Goal: Transaction & Acquisition: Purchase product/service

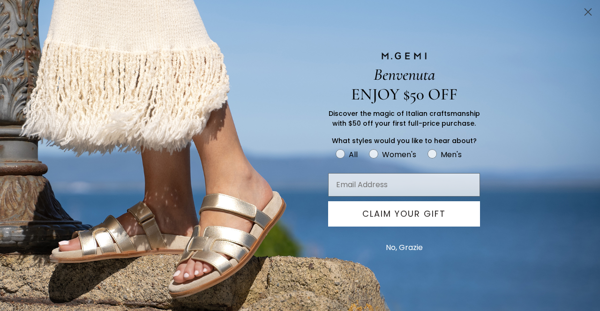
click at [396, 245] on button "No, Grazie" at bounding box center [404, 247] width 46 height 23
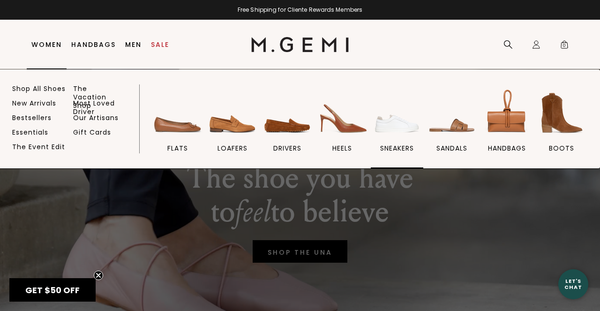
click at [393, 147] on span "sneakers" at bounding box center [397, 148] width 34 height 8
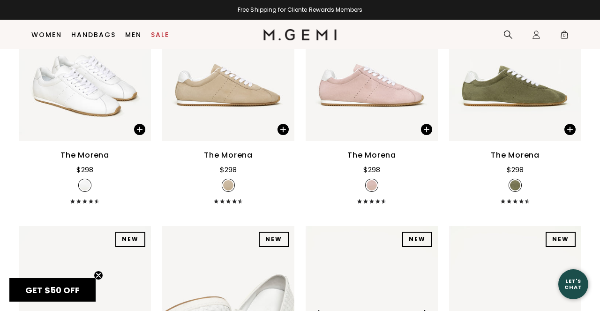
scroll to position [193, 0]
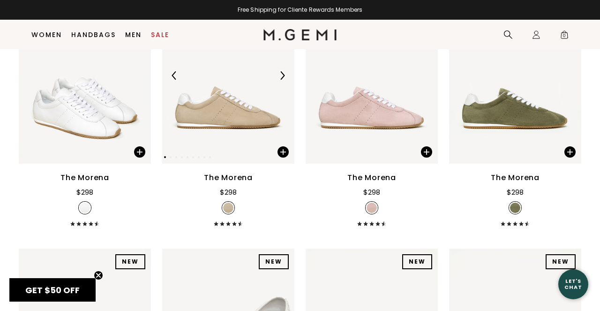
click at [228, 122] on img at bounding box center [228, 75] width 132 height 176
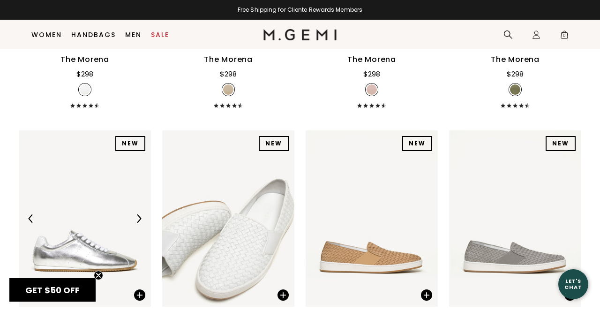
scroll to position [156, 0]
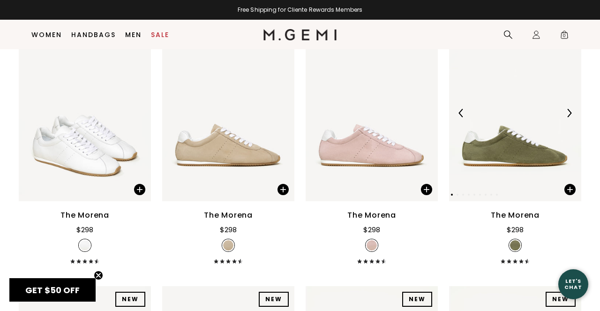
click at [518, 163] on img at bounding box center [515, 113] width 132 height 176
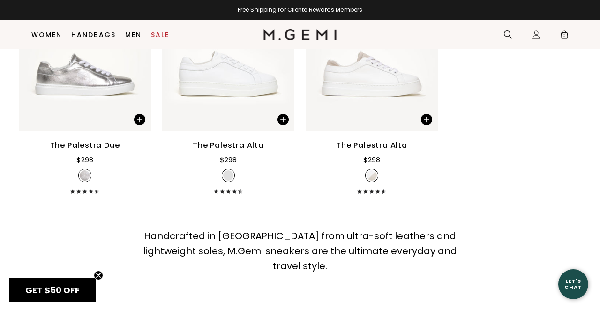
scroll to position [1270, 0]
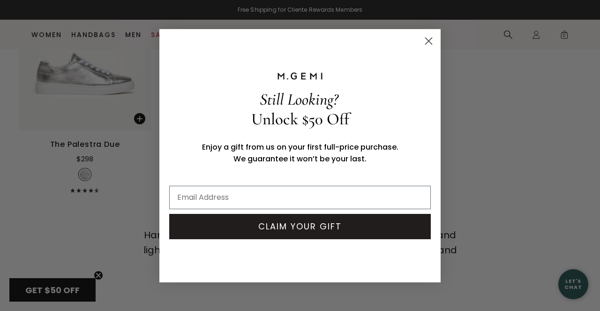
click at [429, 42] on circle "Close dialog" at bounding box center [428, 40] width 15 height 15
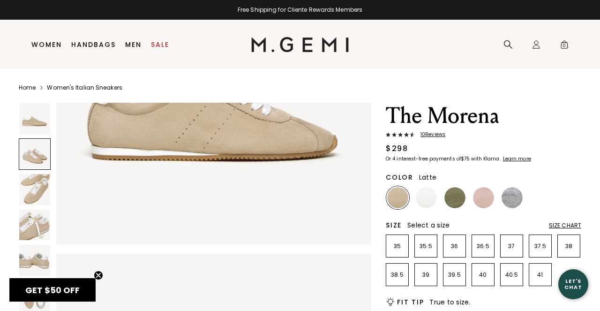
click at [35, 147] on div at bounding box center [35, 154] width 32 height 32
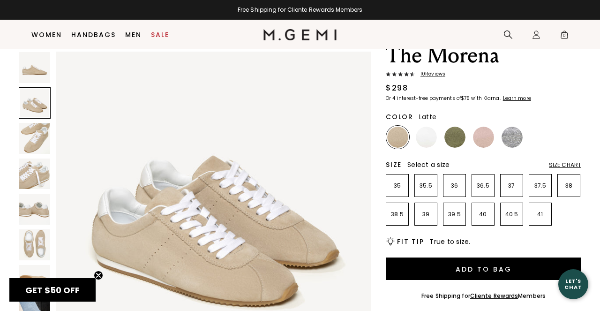
scroll to position [93, 0]
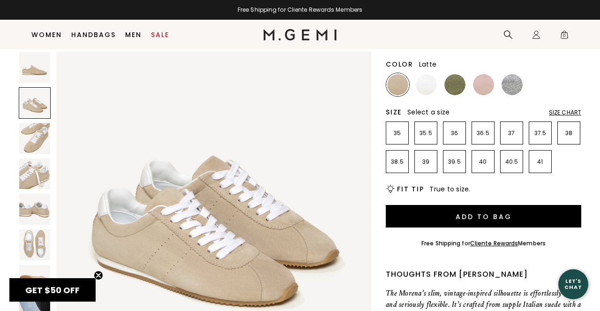
click at [39, 173] on img at bounding box center [34, 173] width 31 height 31
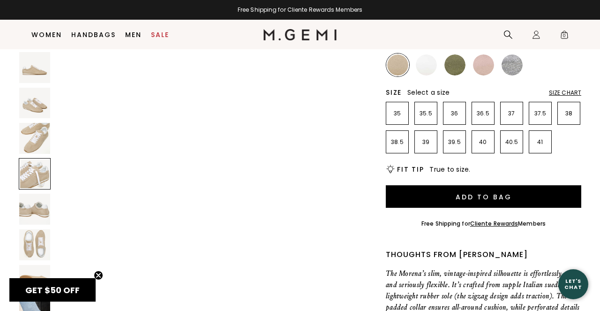
scroll to position [116, 0]
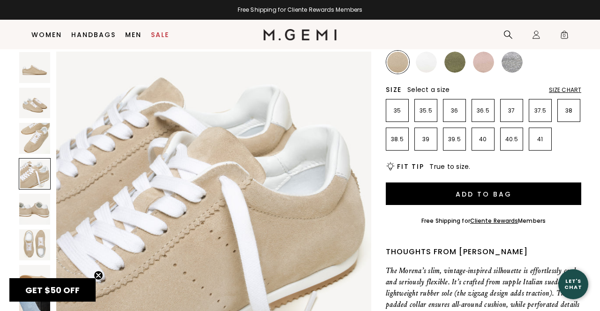
click at [36, 245] on img at bounding box center [34, 244] width 31 height 31
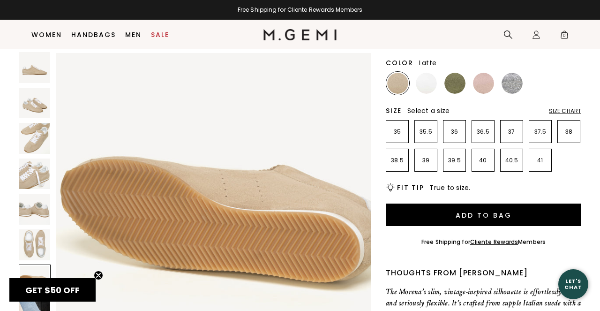
scroll to position [83, 0]
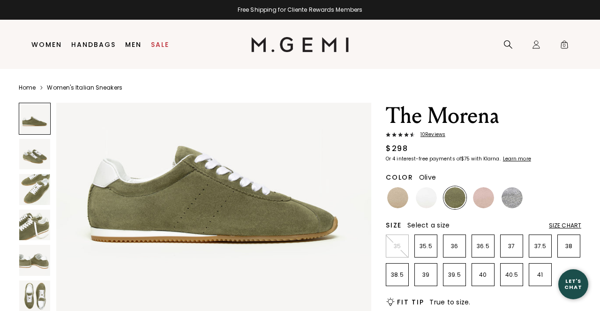
scroll to position [104, 0]
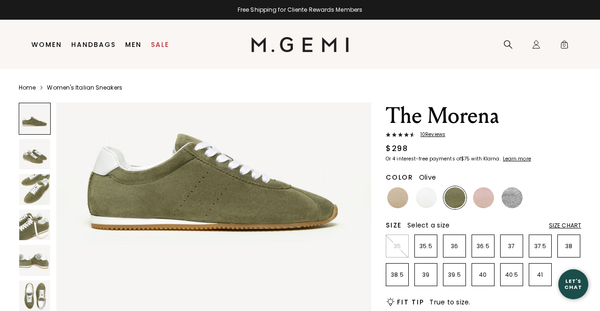
click at [40, 188] on img at bounding box center [34, 189] width 31 height 31
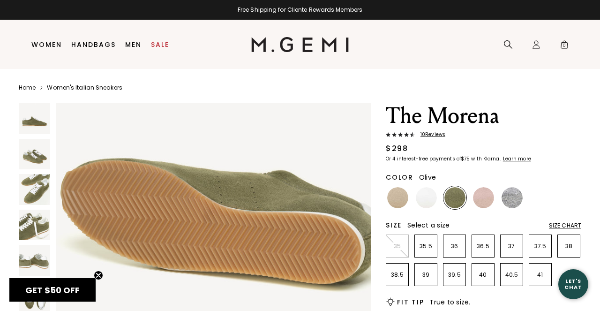
scroll to position [2005, 0]
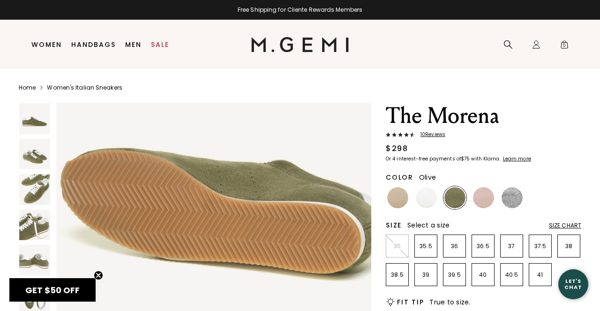
click at [34, 223] on img at bounding box center [34, 224] width 31 height 31
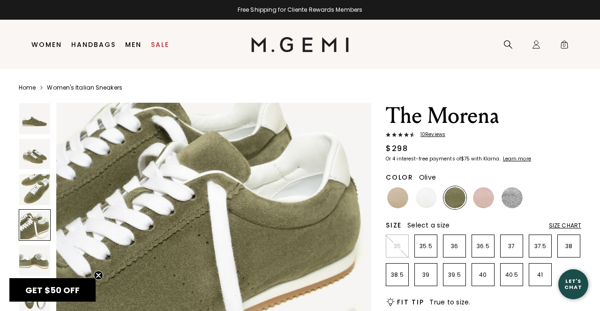
scroll to position [1017, 0]
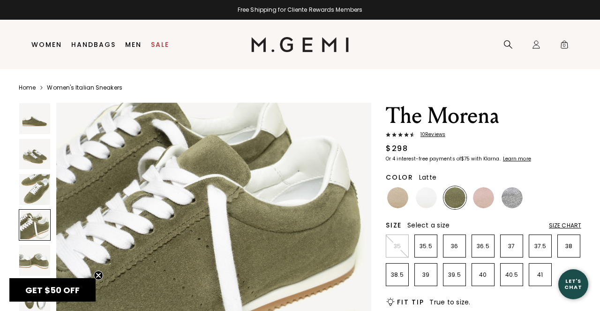
click at [396, 199] on img at bounding box center [397, 197] width 21 height 21
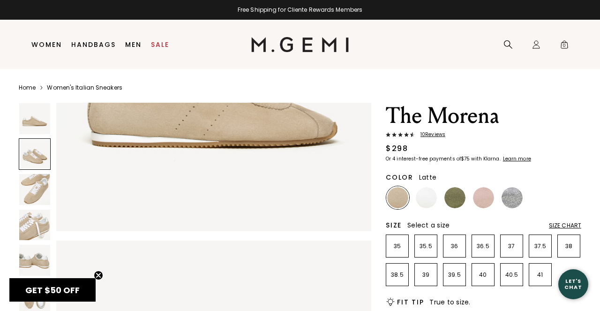
scroll to position [188, 0]
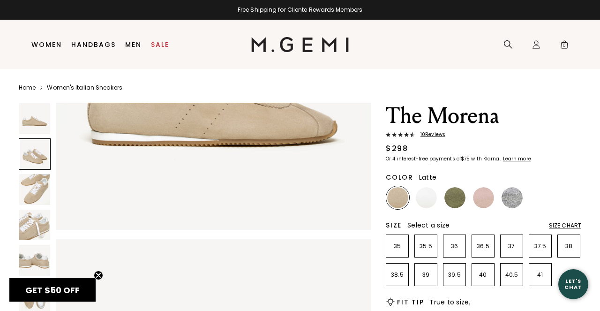
click at [29, 255] on img at bounding box center [34, 260] width 31 height 31
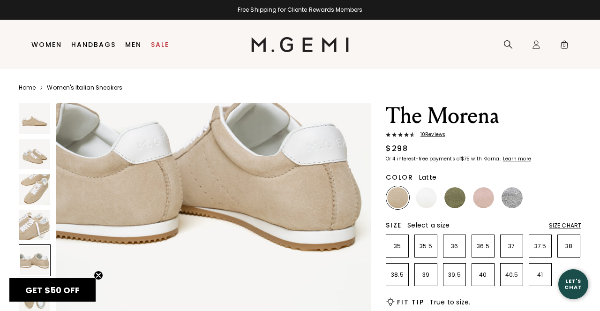
scroll to position [1374, 0]
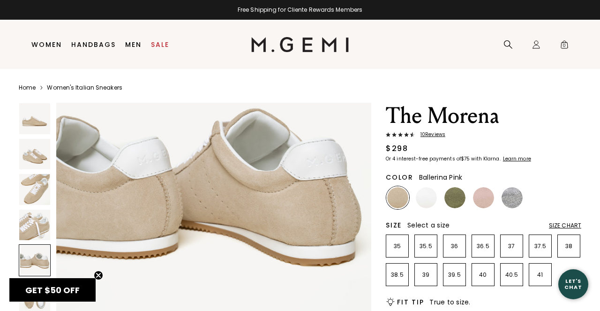
click at [482, 196] on img at bounding box center [483, 197] width 21 height 21
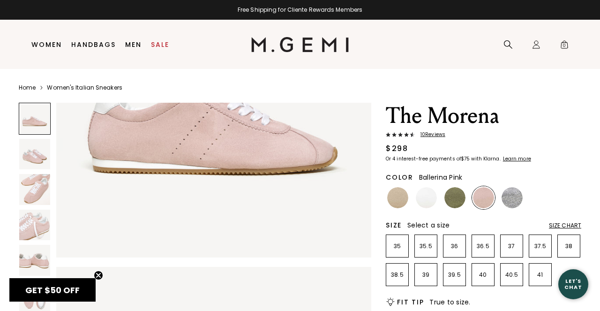
scroll to position [171, 0]
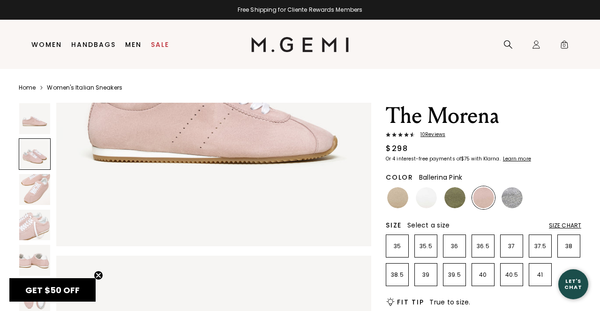
click at [35, 260] on img at bounding box center [34, 260] width 31 height 31
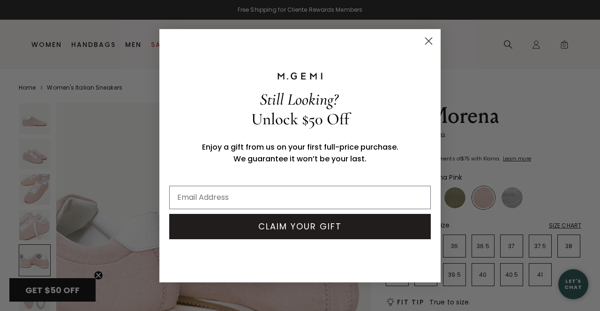
click at [427, 40] on circle "Close dialog" at bounding box center [428, 40] width 15 height 15
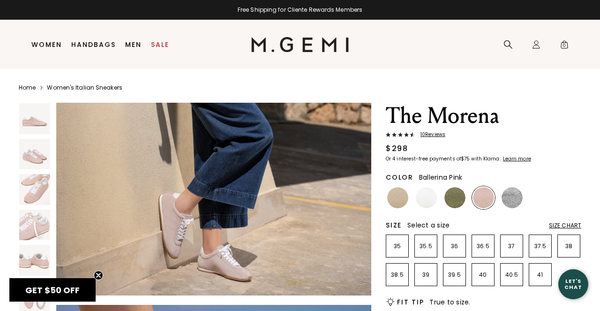
scroll to position [2393, 0]
click at [457, 200] on img at bounding box center [454, 197] width 21 height 21
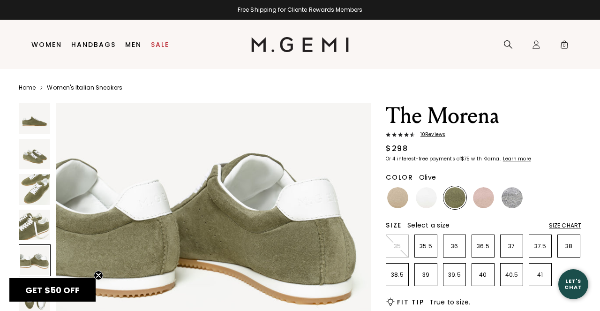
scroll to position [1335, 0]
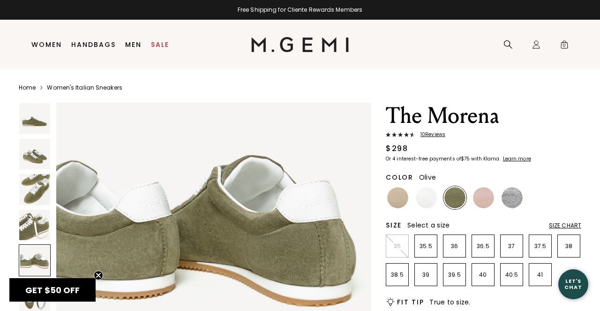
click at [435, 132] on span "10 Review s" at bounding box center [430, 135] width 30 height 6
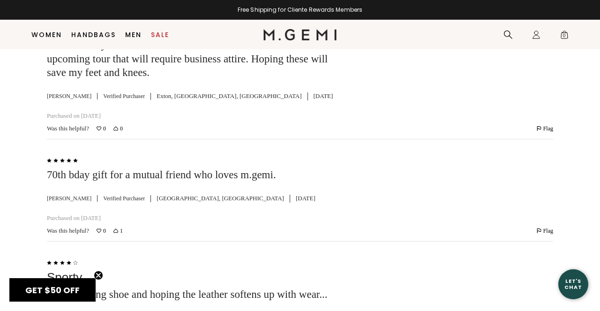
scroll to position [2651, 0]
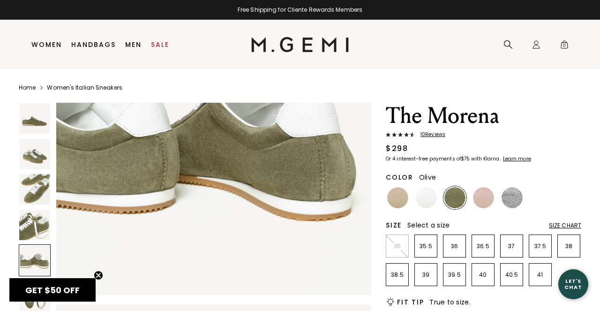
scroll to position [1419, 0]
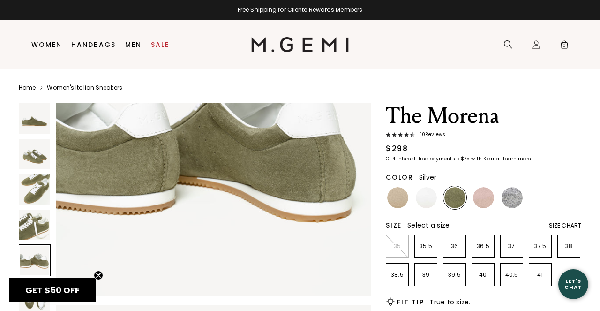
click at [511, 198] on img at bounding box center [511, 197] width 21 height 21
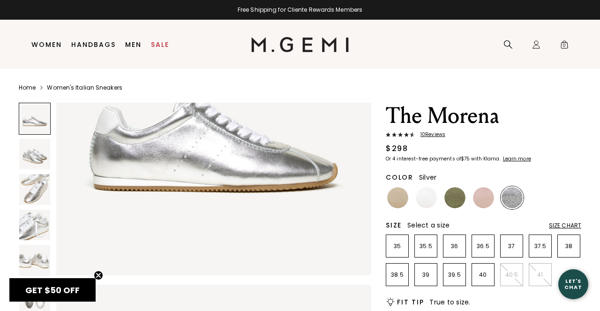
scroll to position [137, 0]
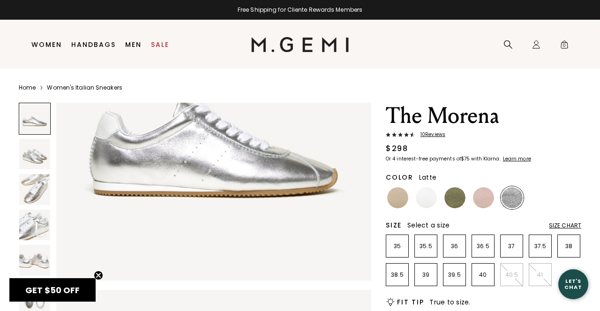
click at [401, 196] on img at bounding box center [397, 197] width 21 height 21
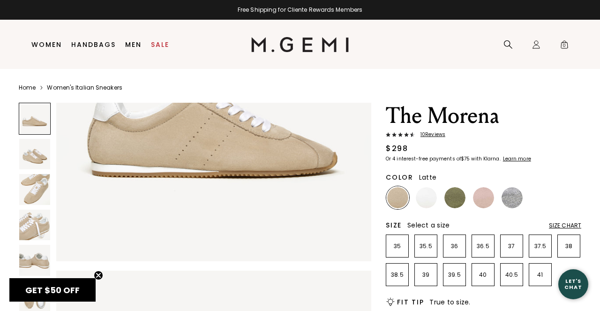
scroll to position [162, 0]
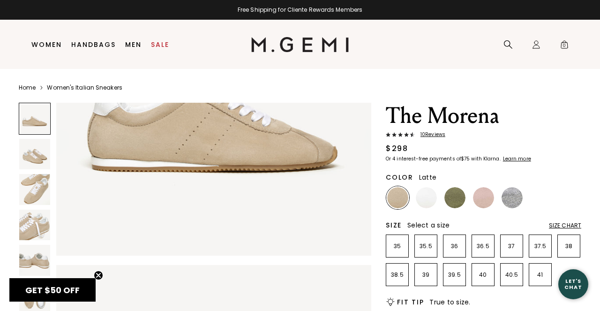
click at [38, 160] on img at bounding box center [34, 154] width 31 height 31
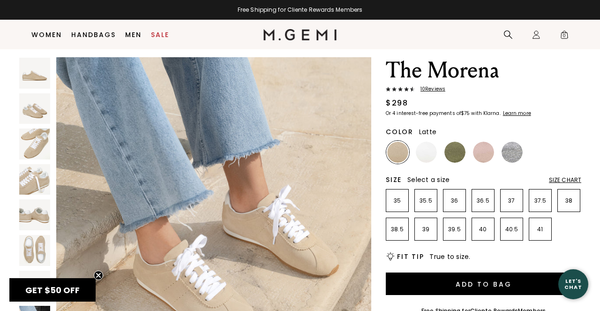
scroll to position [19, 0]
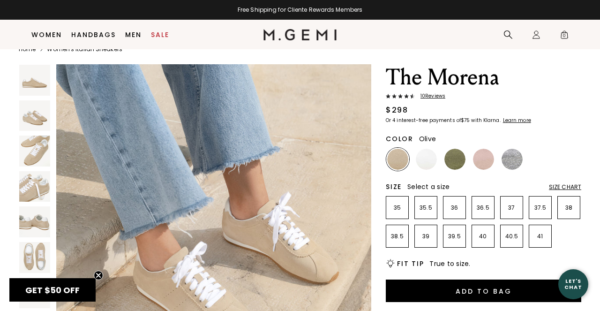
click at [458, 164] on img at bounding box center [454, 158] width 21 height 21
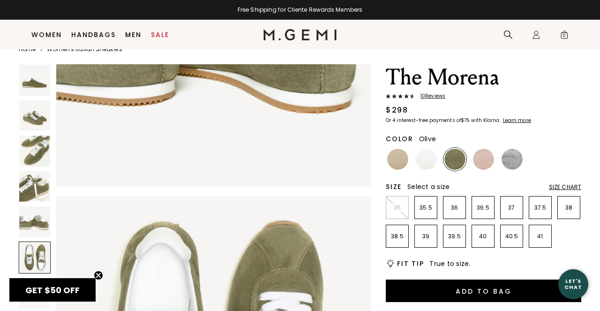
scroll to position [1494, 0]
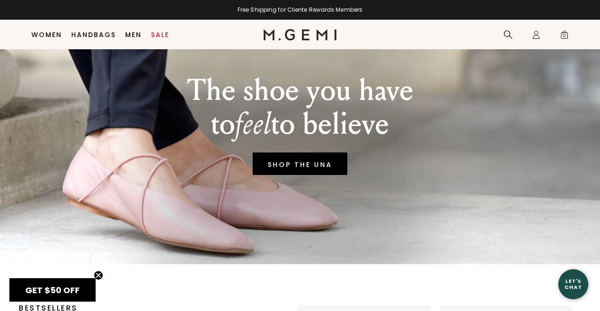
scroll to position [70, 0]
